Goal: Information Seeking & Learning: Learn about a topic

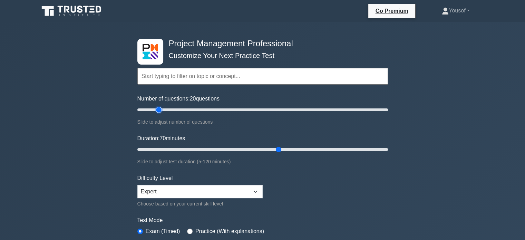
drag, startPoint x: 201, startPoint y: 109, endPoint x: 157, endPoint y: 112, distance: 44.2
type input "20"
click at [157, 112] on input "Number of questions: 20 questions" at bounding box center [262, 110] width 250 height 8
drag, startPoint x: 279, startPoint y: 148, endPoint x: 180, endPoint y: 145, distance: 99.4
type input "25"
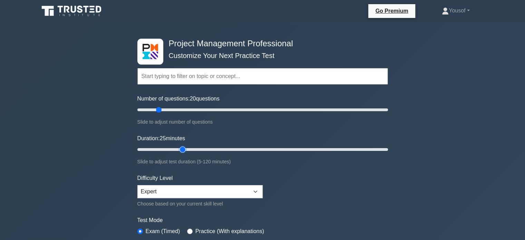
click at [180, 145] on input "Duration: 25 minutes" at bounding box center [262, 149] width 250 height 8
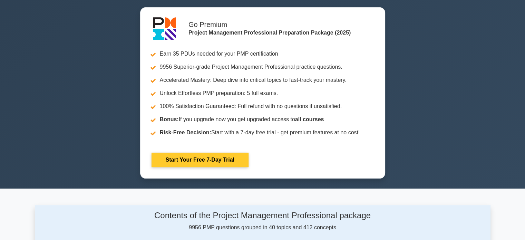
scroll to position [69, 0]
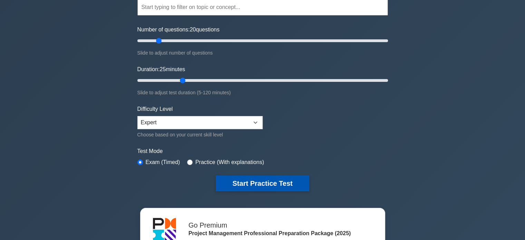
click at [235, 179] on button "Start Practice Test" at bounding box center [262, 183] width 93 height 16
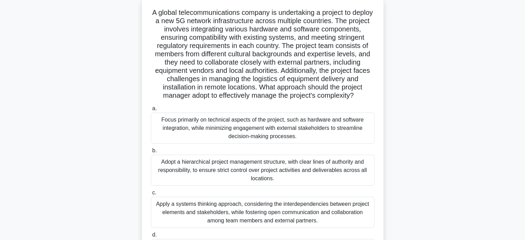
scroll to position [29, 0]
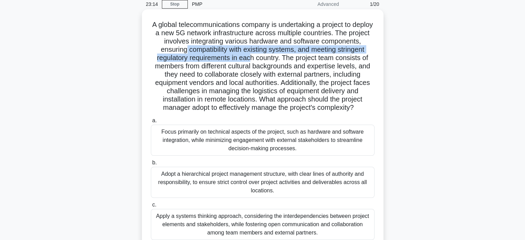
drag, startPoint x: 241, startPoint y: 56, endPoint x: 281, endPoint y: 60, distance: 40.6
click at [281, 60] on h5 "A global telecommunications company is undertaking a project to deploy a new 5G…" at bounding box center [262, 66] width 225 height 92
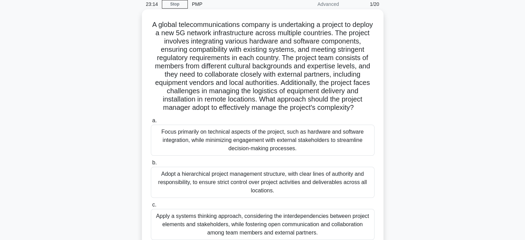
click at [265, 67] on h5 "A global telecommunications company is undertaking a project to deploy a new 5G…" at bounding box center [262, 66] width 225 height 92
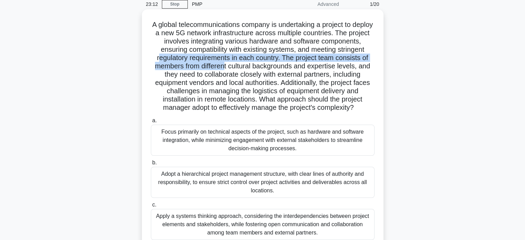
drag, startPoint x: 194, startPoint y: 59, endPoint x: 259, endPoint y: 62, distance: 64.9
click at [259, 62] on h5 "A global telecommunications company is undertaking a project to deploy a new 5G…" at bounding box center [262, 66] width 225 height 92
click at [185, 69] on h5 "A global telecommunications company is undertaking a project to deploy a new 5G…" at bounding box center [262, 66] width 225 height 92
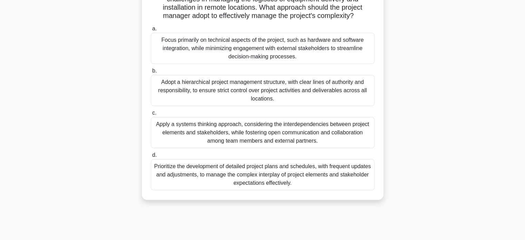
scroll to position [133, 0]
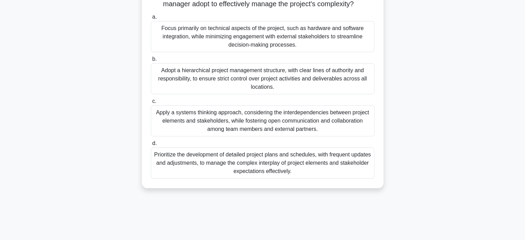
click at [311, 133] on div "Apply a systems thinking approach, considering the interdependencies between pr…" at bounding box center [263, 120] width 224 height 31
click at [151, 103] on input "c. Apply a systems thinking approach, considering the interdependencies between…" at bounding box center [151, 101] width 0 height 4
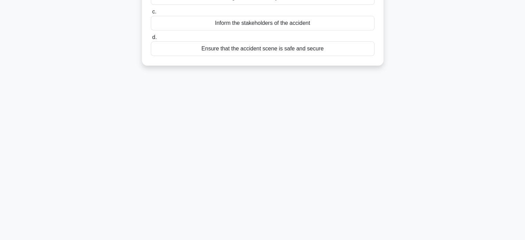
scroll to position [0, 0]
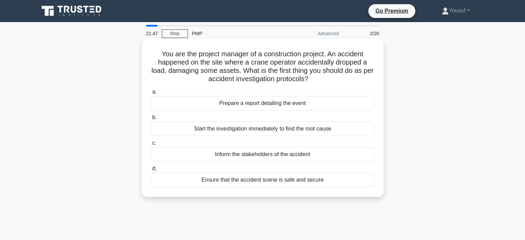
click at [280, 131] on div "Start the investigation immediately to find the root cause" at bounding box center [263, 128] width 224 height 14
click at [151, 120] on input "b. Start the investigation immediately to find the root cause" at bounding box center [151, 117] width 0 height 4
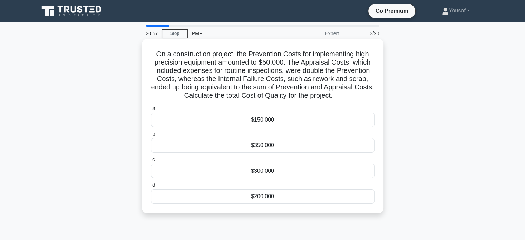
click at [262, 171] on div "$300,000" at bounding box center [263, 170] width 224 height 14
click at [151, 162] on input "c. $300,000" at bounding box center [151, 159] width 0 height 4
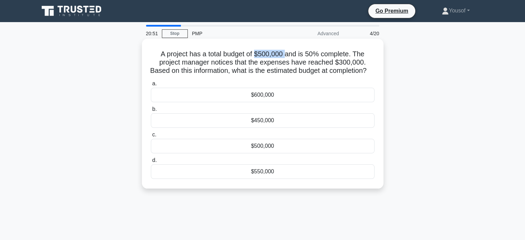
drag, startPoint x: 255, startPoint y: 56, endPoint x: 285, endPoint y: 55, distance: 30.4
click at [285, 55] on h5 "A project has a total budget of $500,000 and is 50% complete. The project manag…" at bounding box center [262, 63] width 225 height 26
click at [265, 54] on h5 "A project has a total budget of $500,000 and is 50% complete. The project manag…" at bounding box center [262, 63] width 225 height 26
drag, startPoint x: 256, startPoint y: 52, endPoint x: 284, endPoint y: 52, distance: 27.3
click at [284, 52] on h5 "A project has a total budget of $500,000 and is 50% complete. The project manag…" at bounding box center [262, 63] width 225 height 26
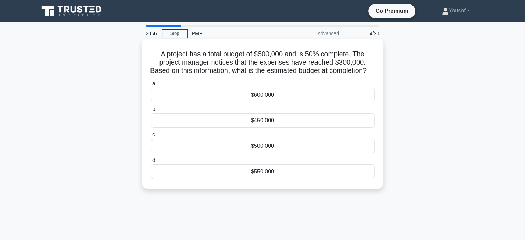
click at [285, 53] on h5 "A project has a total budget of $500,000 and is 50% complete. The project manag…" at bounding box center [262, 63] width 225 height 26
click at [245, 101] on div "$600,000" at bounding box center [263, 95] width 224 height 14
click at [151, 86] on input "a. $600,000" at bounding box center [151, 83] width 0 height 4
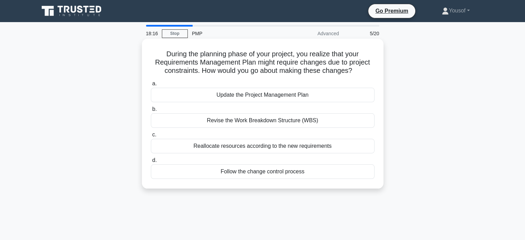
click at [269, 173] on div "Follow the change control process" at bounding box center [263, 171] width 224 height 14
click at [151, 162] on input "d. Follow the change control process" at bounding box center [151, 160] width 0 height 4
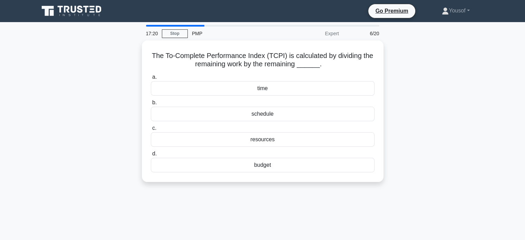
drag, startPoint x: 279, startPoint y: 163, endPoint x: 517, endPoint y: 171, distance: 238.1
click at [517, 171] on main "17:20 Stop PMP Expert 6/20 The To-Complete Performance Index (TCPI) is calculat…" at bounding box center [262, 197] width 525 height 350
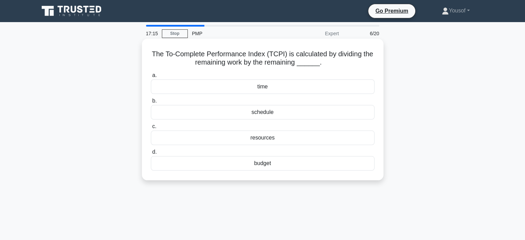
click at [268, 87] on div "time" at bounding box center [263, 86] width 224 height 14
click at [151, 78] on input "a. time" at bounding box center [151, 75] width 0 height 4
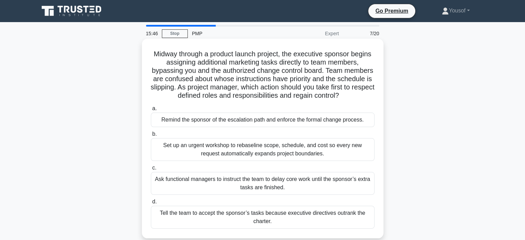
click at [242, 120] on div "Remind the sponsor of the escalation path and enforce the formal change process." at bounding box center [263, 119] width 224 height 14
click at [151, 111] on input "a. Remind the sponsor of the escalation path and enforce the formal change proc…" at bounding box center [151, 108] width 0 height 4
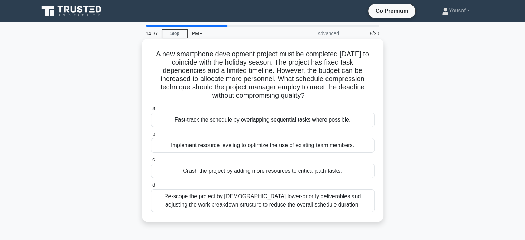
click at [222, 169] on div "Crash the project by adding more resources to critical path tasks." at bounding box center [263, 170] width 224 height 14
click at [151, 162] on input "c. Crash the project by adding more resources to critical path tasks." at bounding box center [151, 159] width 0 height 4
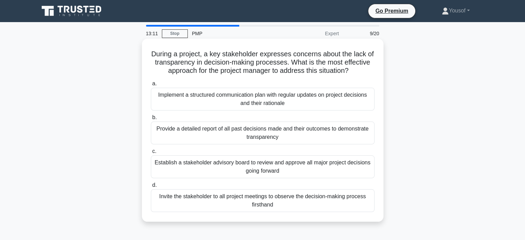
click at [242, 202] on div "Invite the stakeholder to all project meetings to observe the decision-making p…" at bounding box center [263, 200] width 224 height 23
click at [151, 187] on input "d. Invite the stakeholder to all project meetings to observe the decision-makin…" at bounding box center [151, 185] width 0 height 4
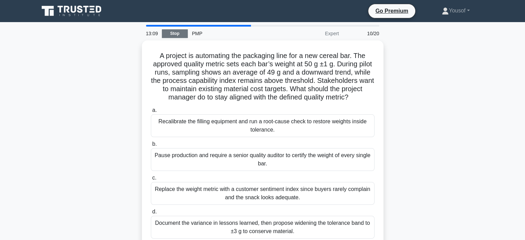
click at [176, 34] on link "Stop" at bounding box center [175, 33] width 26 height 9
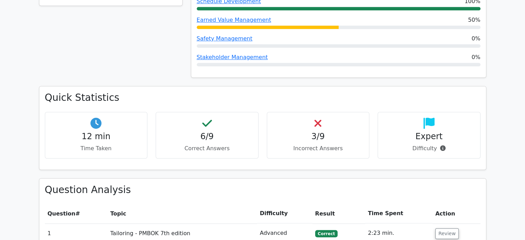
scroll to position [448, 0]
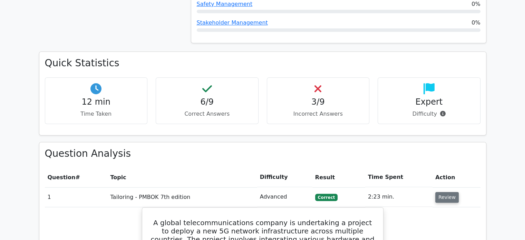
click at [439, 192] on button "Review" at bounding box center [446, 197] width 23 height 11
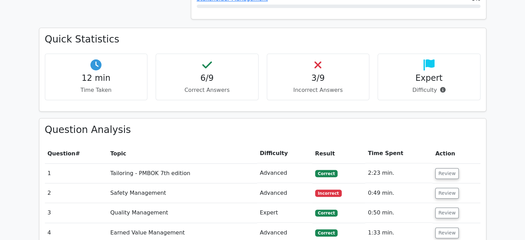
scroll to position [483, 0]
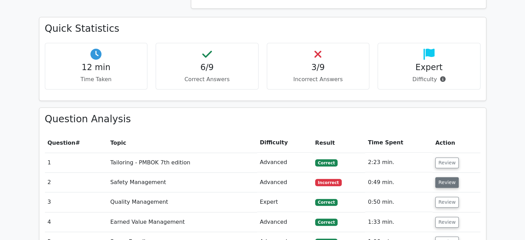
click at [444, 177] on button "Review" at bounding box center [446, 182] width 23 height 11
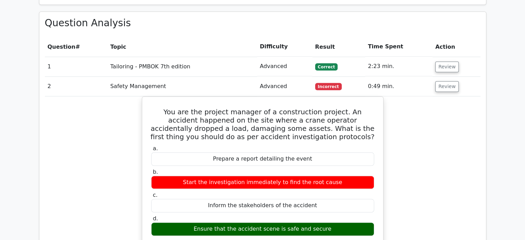
scroll to position [586, 0]
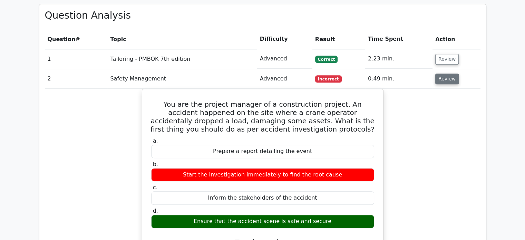
click at [448, 73] on button "Review" at bounding box center [446, 78] width 23 height 11
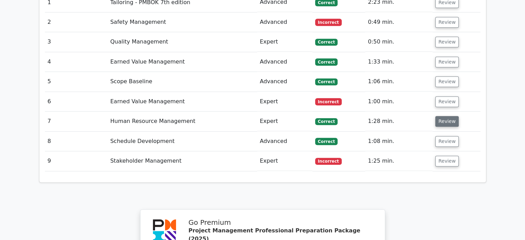
scroll to position [655, 0]
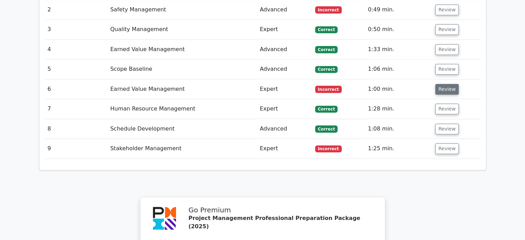
click at [450, 84] on button "Review" at bounding box center [446, 89] width 23 height 11
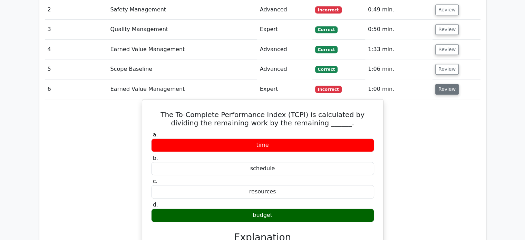
click at [440, 84] on button "Review" at bounding box center [446, 89] width 23 height 11
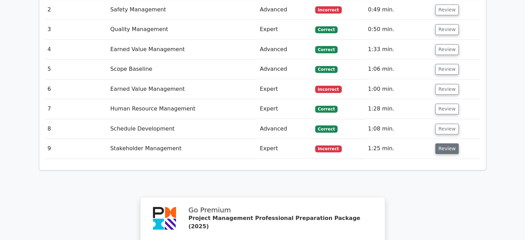
click at [443, 143] on button "Review" at bounding box center [446, 148] width 23 height 11
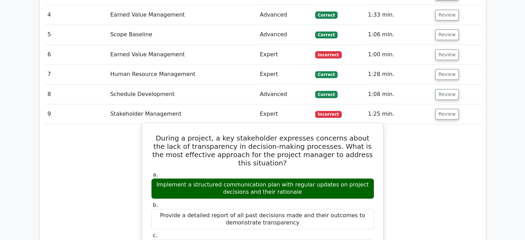
scroll to position [690, 0]
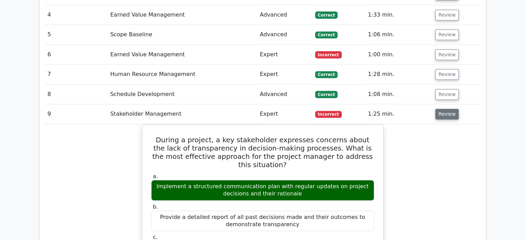
click at [450, 109] on button "Review" at bounding box center [446, 114] width 23 height 11
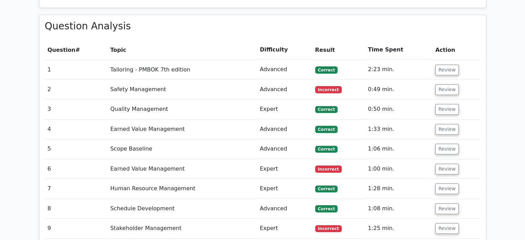
scroll to position [586, 0]
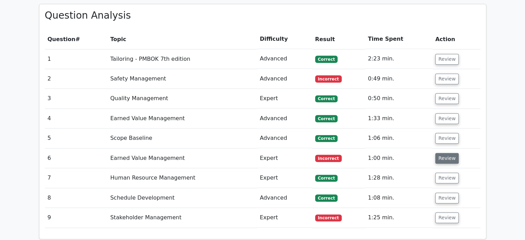
click at [449, 153] on button "Review" at bounding box center [446, 158] width 23 height 11
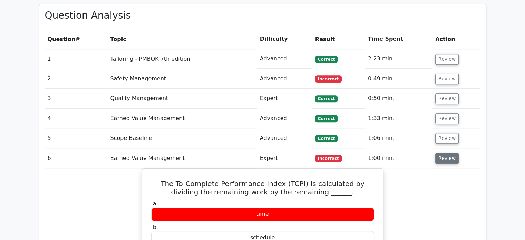
click at [448, 153] on button "Review" at bounding box center [446, 158] width 23 height 11
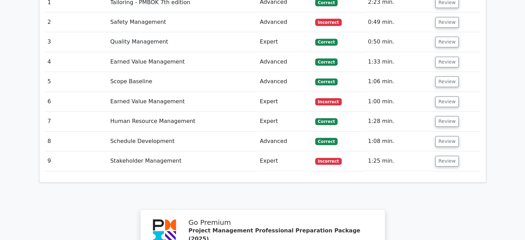
scroll to position [655, 0]
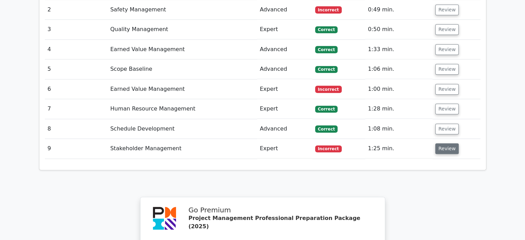
click at [447, 143] on button "Review" at bounding box center [446, 148] width 23 height 11
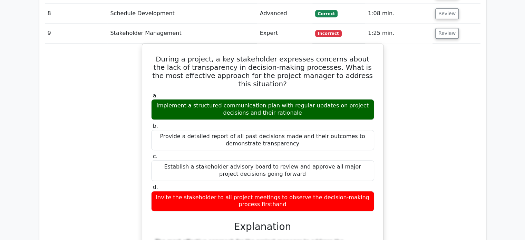
scroll to position [759, 0]
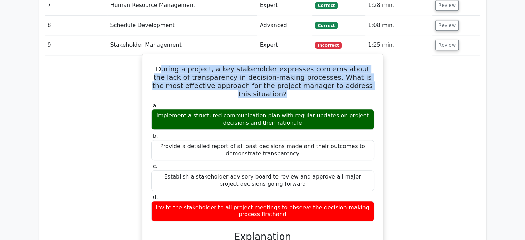
drag, startPoint x: 162, startPoint y: 34, endPoint x: 369, endPoint y: 49, distance: 207.5
click at [369, 65] on h5 "During a project, a key stakeholder expresses concerns about the lack of transp…" at bounding box center [262, 81] width 224 height 33
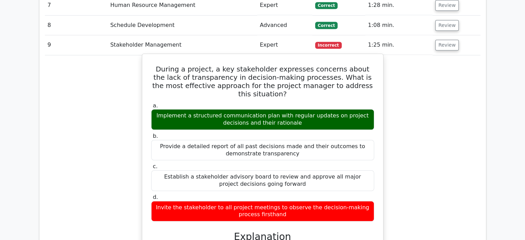
click at [160, 109] on div "Implement a structured communication plan with regular updates on project decis…" at bounding box center [262, 119] width 223 height 21
drag, startPoint x: 190, startPoint y: 40, endPoint x: 302, endPoint y: 45, distance: 111.9
click at [302, 65] on h5 "During a project, a key stakeholder expresses concerns about the lack of transp…" at bounding box center [262, 81] width 224 height 33
click at [232, 65] on h5 "During a project, a key stakeholder expresses concerns about the lack of transp…" at bounding box center [262, 81] width 224 height 33
drag, startPoint x: 161, startPoint y: 70, endPoint x: 297, endPoint y: 77, distance: 136.1
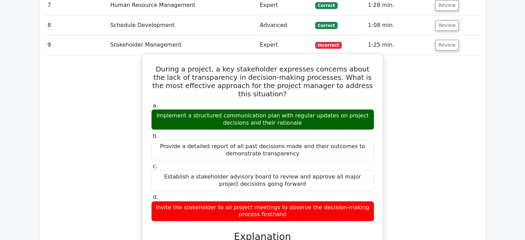
click at [297, 109] on div "Implement a structured communication plan with regular updates on project decis…" at bounding box center [262, 119] width 223 height 21
click at [276, 109] on div "Implement a structured communication plan with regular updates on project decis…" at bounding box center [262, 119] width 223 height 21
drag, startPoint x: 213, startPoint y: 75, endPoint x: 301, endPoint y: 82, distance: 87.9
click at [301, 109] on div "Implement a structured communication plan with regular updates on project decis…" at bounding box center [262, 119] width 223 height 21
click at [296, 109] on div "Implement a structured communication plan with regular updates on project decis…" at bounding box center [262, 119] width 223 height 21
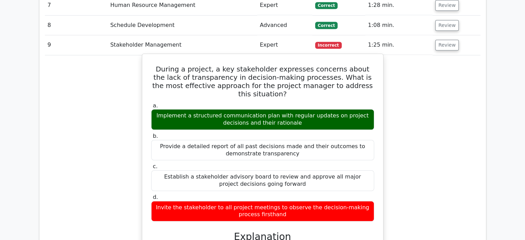
drag, startPoint x: 287, startPoint y: 83, endPoint x: 152, endPoint y: 65, distance: 136.5
click at [152, 102] on label "a. Implement a structured communication plan with regular updates on project de…" at bounding box center [262, 116] width 223 height 28
click at [172, 109] on div "Implement a structured communication plan with regular updates on project decis…" at bounding box center [262, 119] width 223 height 21
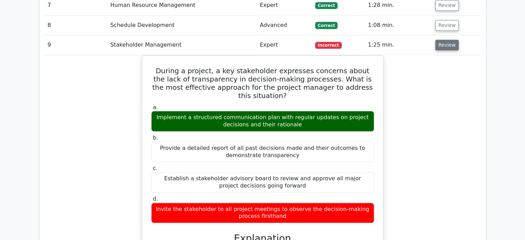
click at [444, 40] on button "Review" at bounding box center [446, 45] width 23 height 11
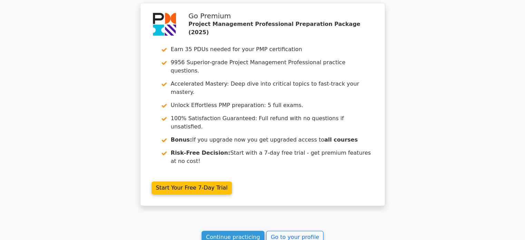
scroll to position [882, 0]
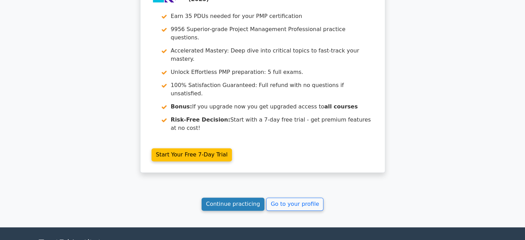
click at [222, 197] on link "Continue practicing" at bounding box center [232, 203] width 63 height 13
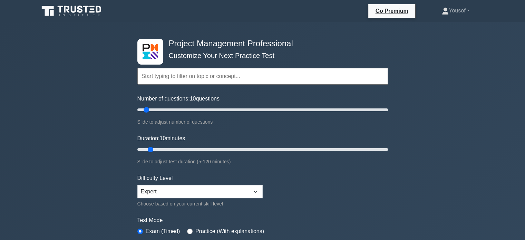
click at [446, 103] on div "Project Management Professional Customize Your Next Practice Test Topics Scope …" at bounding box center [262, 239] width 525 height 434
